Goal: Find contact information: Find contact information

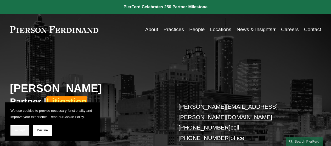
click at [14, 128] on button "Accept" at bounding box center [19, 130] width 19 height 10
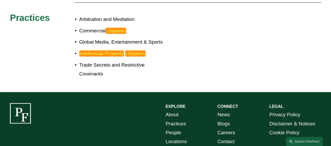
scroll to position [313, 0]
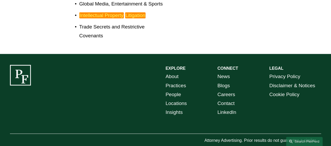
drag, startPoint x: 61, startPoint y: 130, endPoint x: 15, endPoint y: 132, distance: 45.5
click at [15, 145] on p "© [PERSON_NAME] LLP" at bounding box center [42, 149] width 65 height 8
copy p "Pierson Ferdinand LLP"
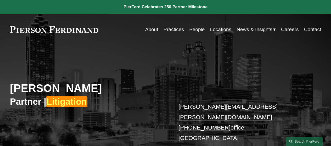
click at [314, 51] on div "[PERSON_NAME] Partner | Litigation [PERSON_NAME][EMAIL_ADDRESS][PERSON_NAME][DO…" at bounding box center [165, 106] width 331 height 122
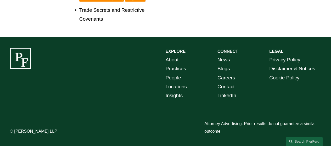
scroll to position [291, 0]
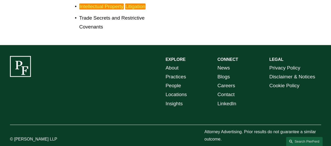
drag, startPoint x: 60, startPoint y: 132, endPoint x: 15, endPoint y: 131, distance: 45.0
click at [15, 136] on p "© [PERSON_NAME] LLP" at bounding box center [42, 140] width 65 height 8
copy p "[PERSON_NAME] LLP"
